Goal: Task Accomplishment & Management: Manage account settings

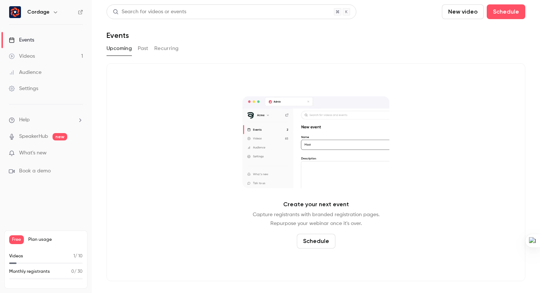
click at [158, 108] on div "Create your next event Capture registrants with branded registration pages. Rep…" at bounding box center [316, 172] width 419 height 218
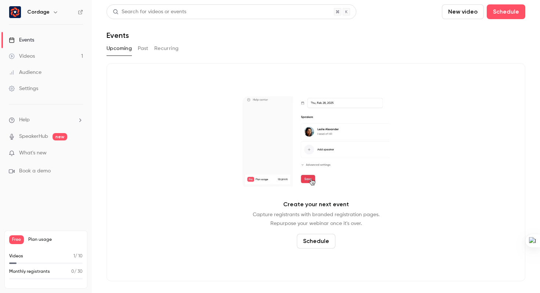
click at [37, 37] on link "Events" at bounding box center [46, 40] width 92 height 16
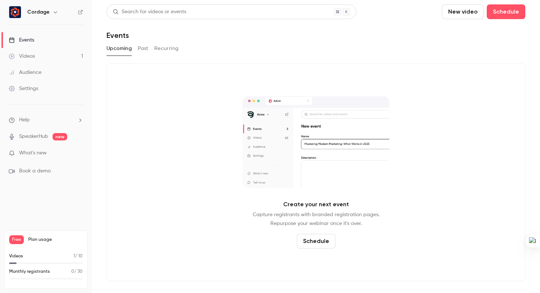
click at [313, 244] on button "Schedule" at bounding box center [316, 241] width 39 height 15
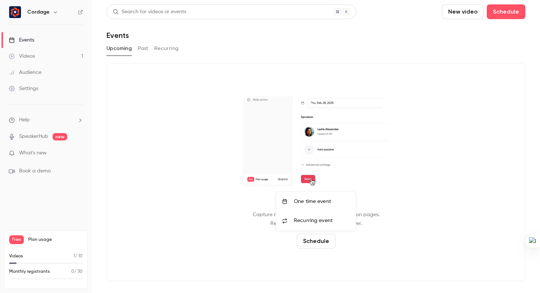
click at [314, 200] on div "One time event" at bounding box center [322, 201] width 56 height 7
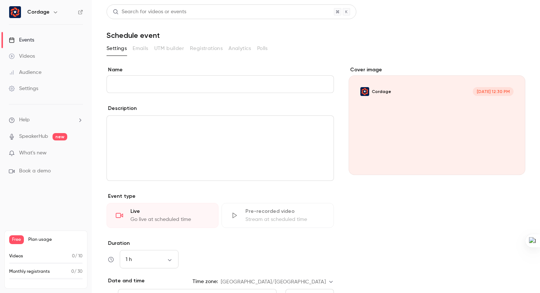
click at [154, 80] on input "Name" at bounding box center [221, 84] width 228 height 18
click at [149, 84] on input "Name" at bounding box center [221, 84] width 228 height 18
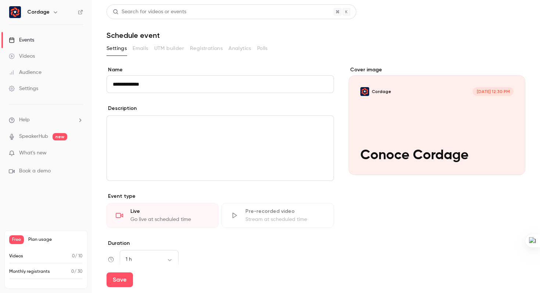
type input "**********"
click at [145, 133] on div "editor" at bounding box center [220, 148] width 227 height 65
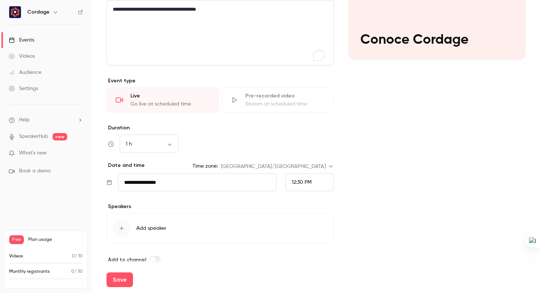
scroll to position [119, 0]
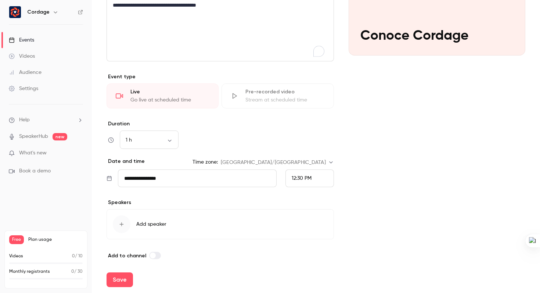
click at [186, 180] on input "**********" at bounding box center [197, 178] width 159 height 18
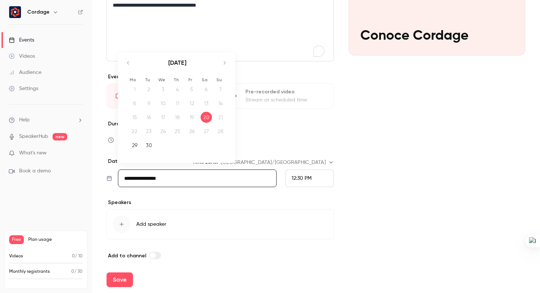
click at [225, 64] on icon "Move forward to switch to the next month." at bounding box center [224, 62] width 9 height 9
click at [190, 118] on div "17" at bounding box center [191, 117] width 11 height 11
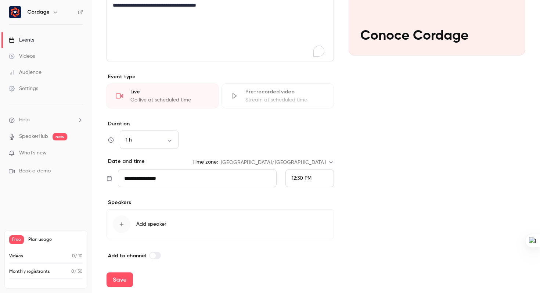
click at [297, 181] on div "12:30 PM" at bounding box center [302, 179] width 20 height 8
click at [300, 128] on span "4:00 PM" at bounding box center [298, 127] width 19 height 5
click at [124, 225] on icon "button" at bounding box center [122, 224] width 6 height 6
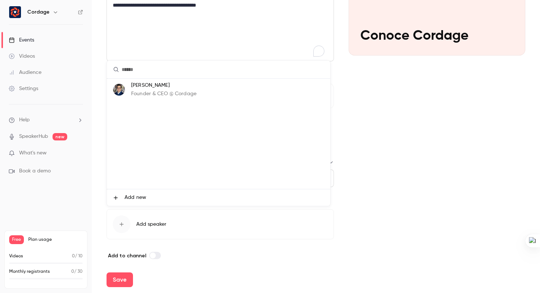
click at [159, 96] on p "Founder & CEO @ Cordage" at bounding box center [163, 94] width 65 height 8
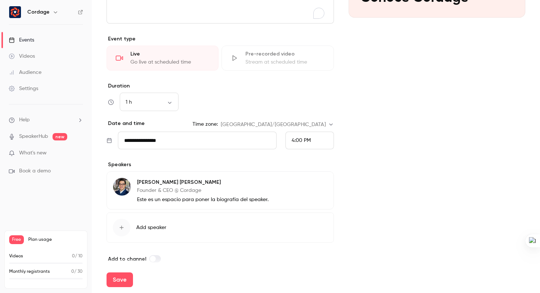
scroll to position [166, 0]
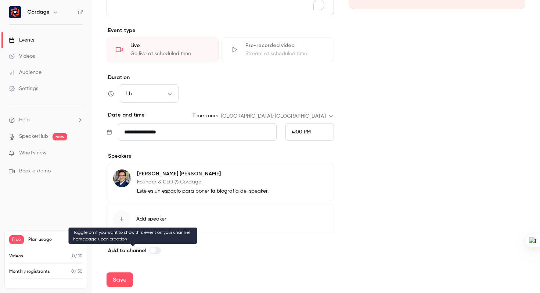
click at [155, 248] on label at bounding box center [155, 250] width 12 height 7
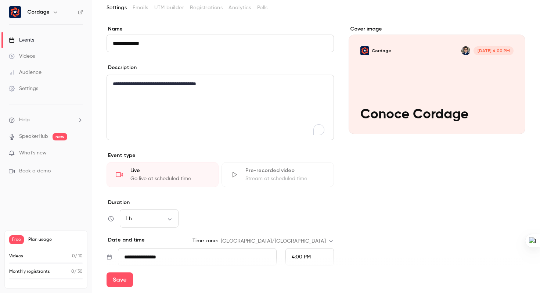
scroll to position [46, 0]
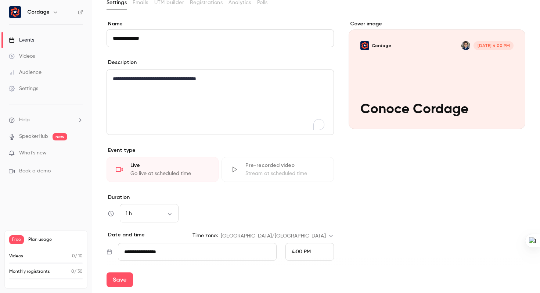
click at [172, 253] on input "**********" at bounding box center [197, 252] width 159 height 18
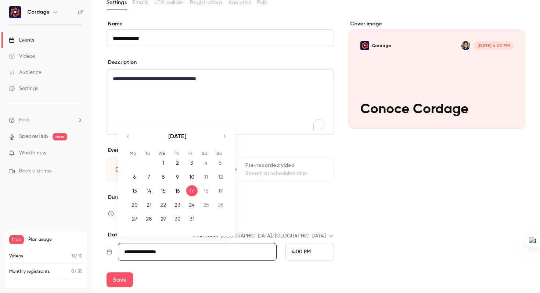
click at [161, 189] on div "15" at bounding box center [163, 190] width 11 height 11
type input "**********"
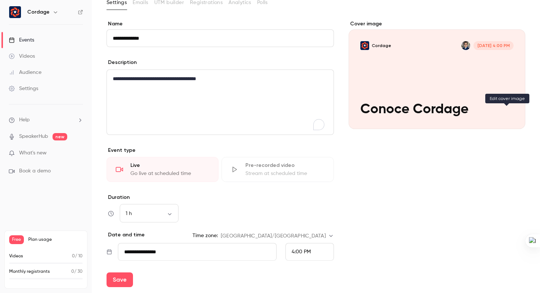
click at [508, 114] on icon "Cover image" at bounding box center [512, 116] width 8 height 6
click at [115, 275] on button "Save" at bounding box center [120, 279] width 26 height 15
type input "**********"
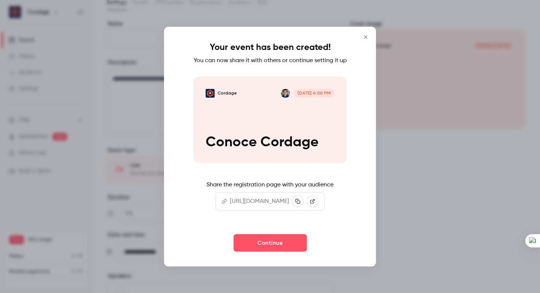
scroll to position [0, 0]
click at [370, 34] on icon "Close" at bounding box center [366, 37] width 9 height 6
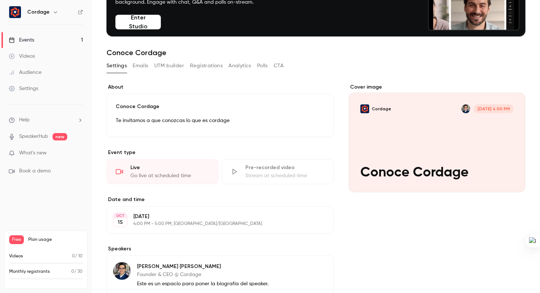
scroll to position [52, 0]
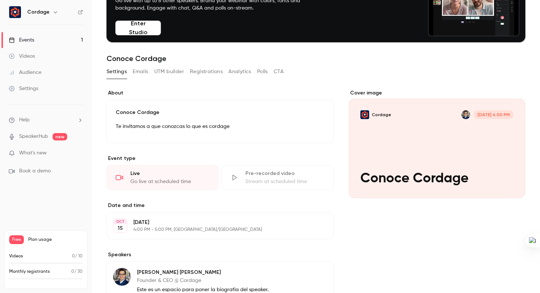
click at [28, 37] on div "Events" at bounding box center [21, 39] width 25 height 7
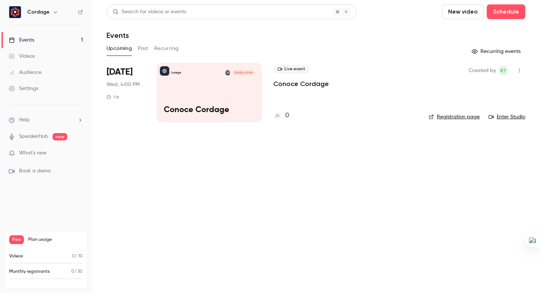
click at [520, 67] on button "button" at bounding box center [520, 71] width 12 height 12
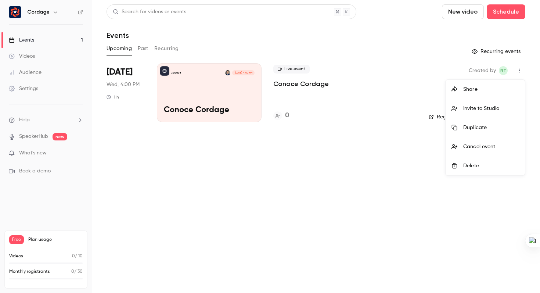
click at [289, 81] on div at bounding box center [270, 146] width 540 height 293
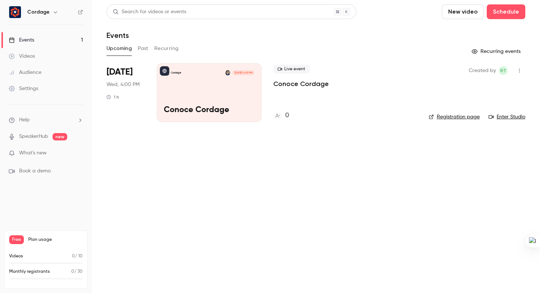
click at [520, 72] on icon "button" at bounding box center [520, 70] width 6 height 5
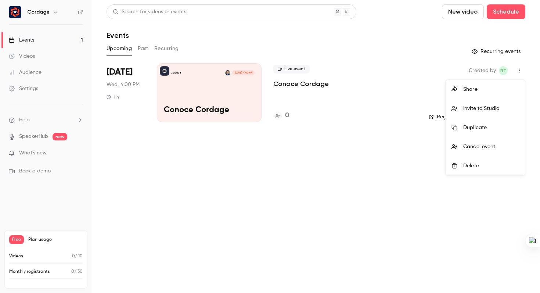
click at [472, 168] on div "Delete" at bounding box center [491, 165] width 56 height 7
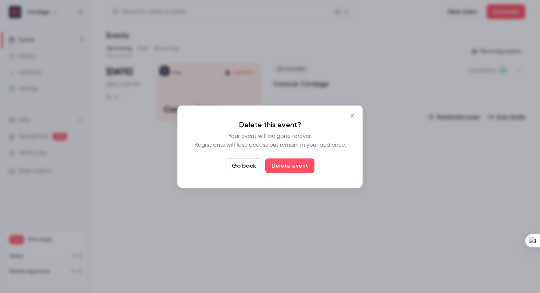
click at [287, 171] on button "Delete event" at bounding box center [289, 165] width 49 height 15
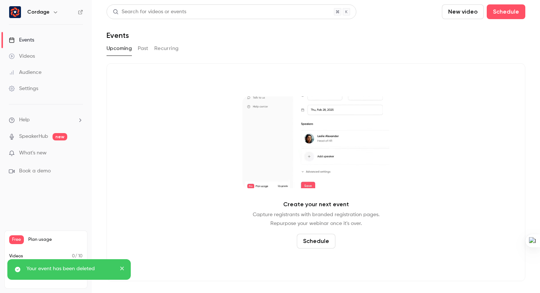
click at [123, 269] on icon "close" at bounding box center [122, 268] width 5 height 6
